Goal: Task Accomplishment & Management: Use online tool/utility

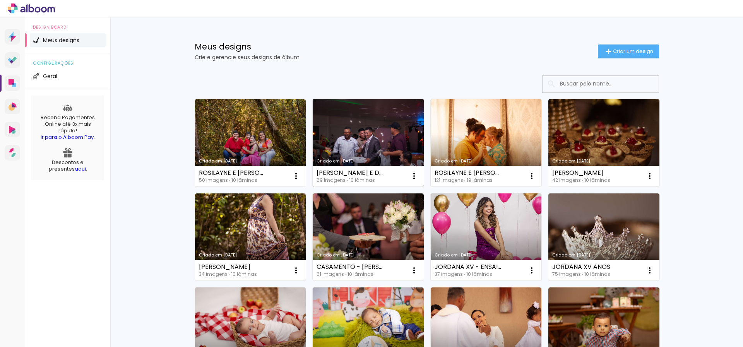
click at [375, 137] on link "Criado em [DATE]" at bounding box center [368, 142] width 111 height 87
